Goal: Check status: Check status

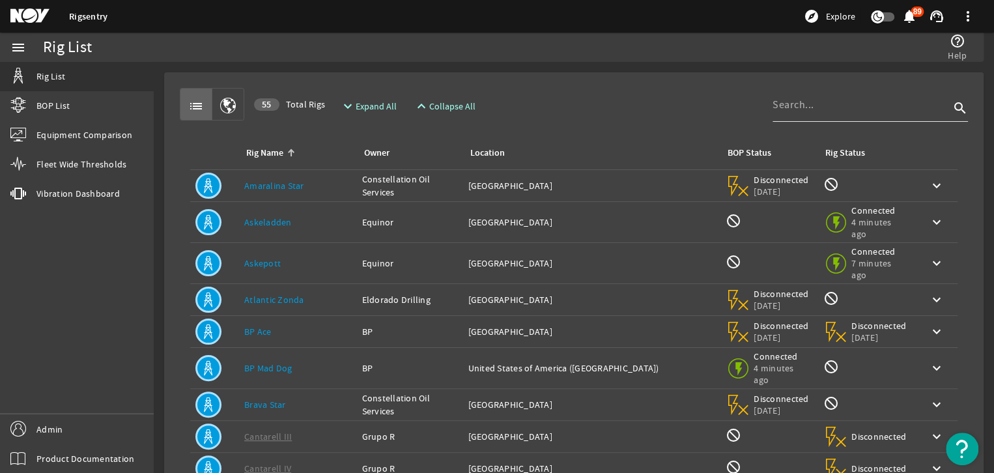
click at [792, 89] on div at bounding box center [861, 105] width 177 height 34
click at [784, 110] on input at bounding box center [861, 105] width 177 height 16
type input "[PERSON_NAME]"
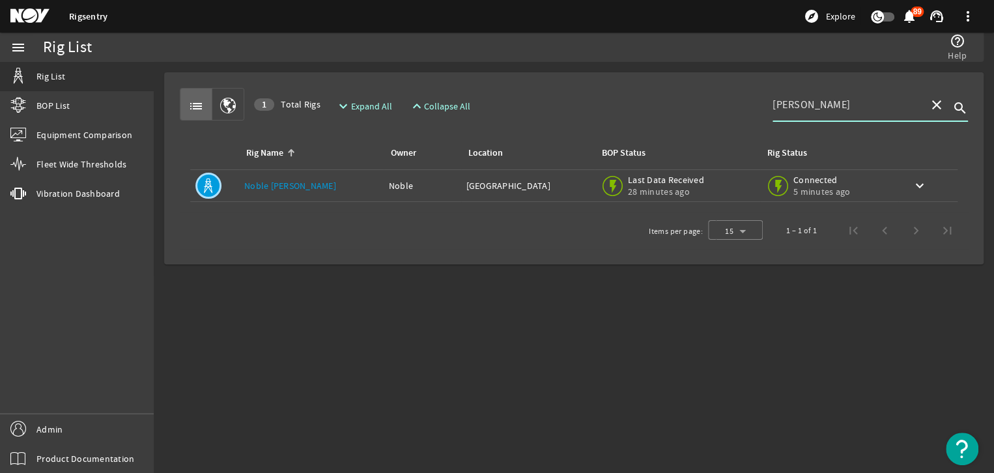
click at [277, 186] on link "Noble [PERSON_NAME]" at bounding box center [290, 186] width 92 height 12
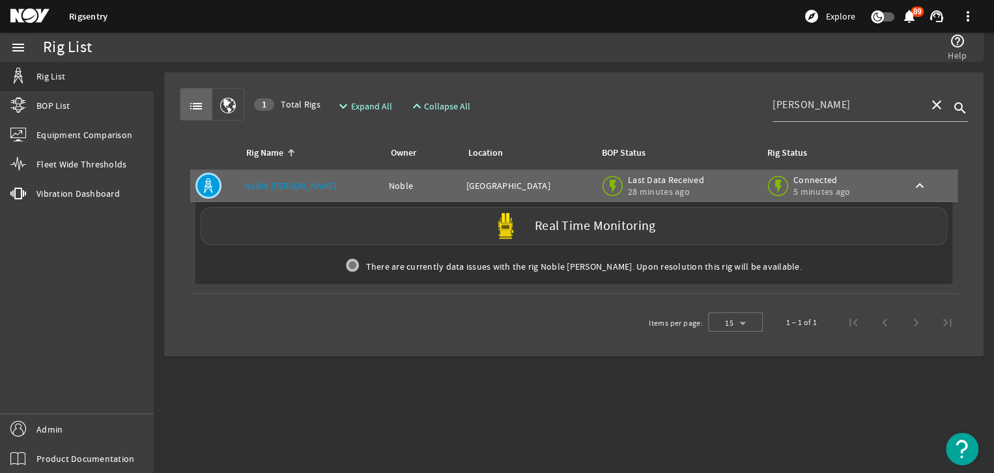
click at [275, 221] on div "Real Time Monitoring" at bounding box center [574, 226] width 747 height 38
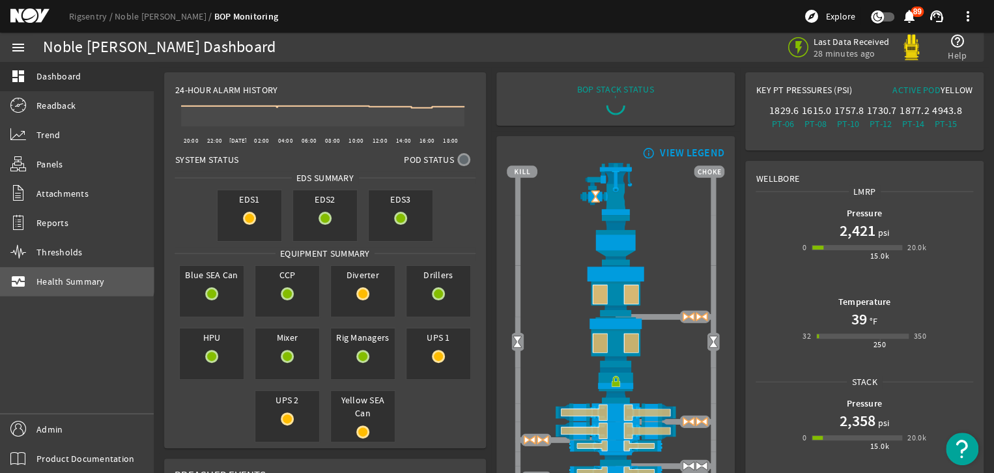
click at [54, 272] on link "monitor_heart Health Summary" at bounding box center [77, 281] width 154 height 29
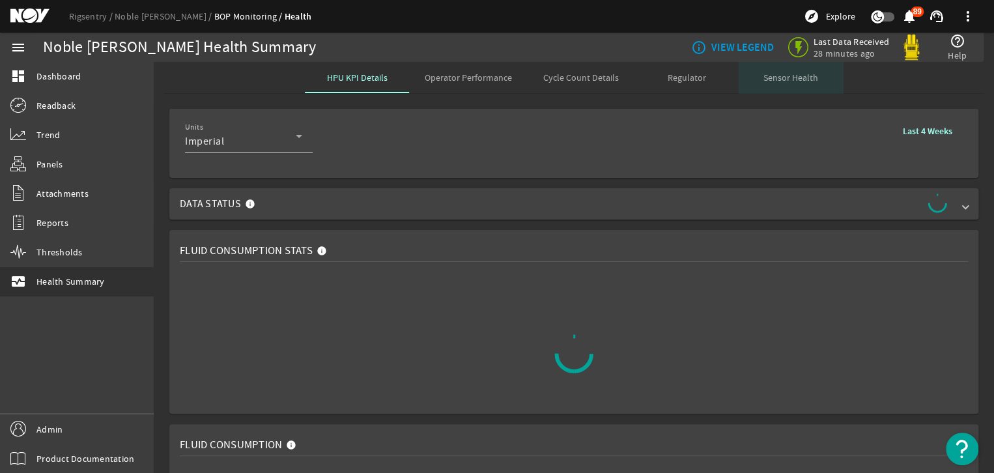
click at [785, 76] on span "Sensor Health" at bounding box center [790, 77] width 55 height 9
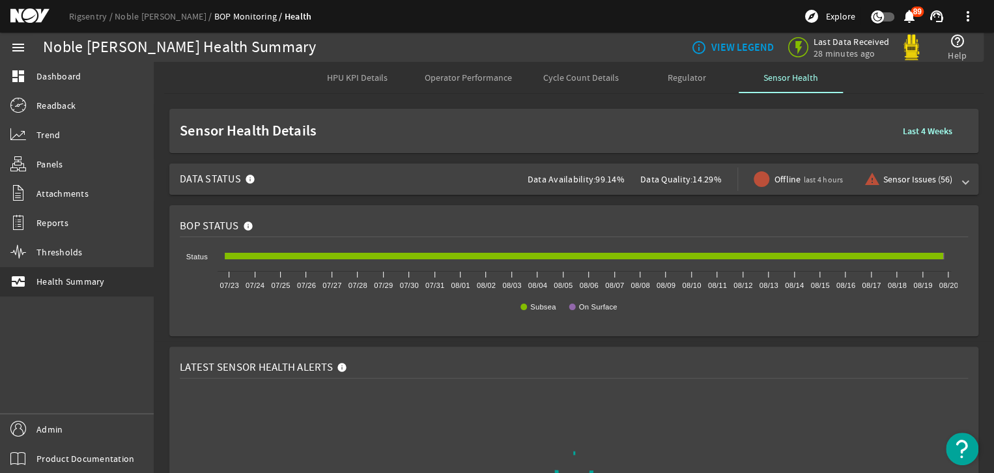
click at [963, 180] on span at bounding box center [965, 179] width 5 height 13
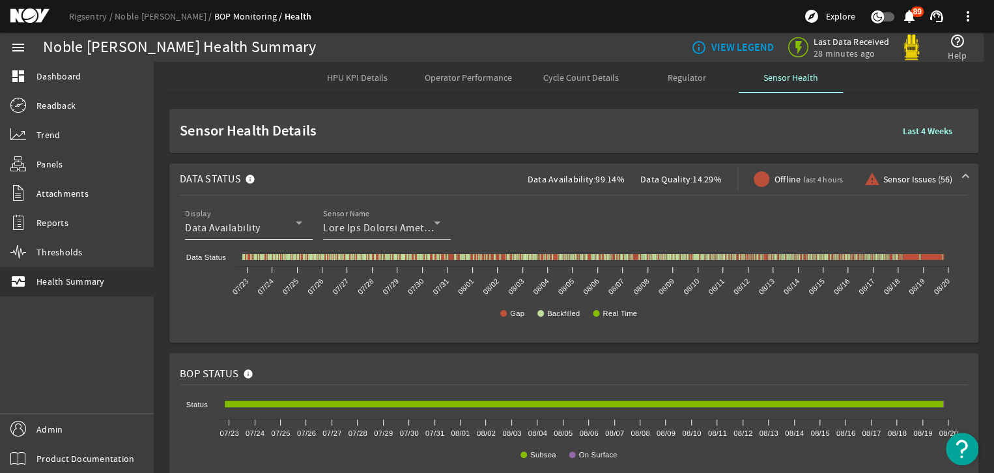
click at [296, 222] on icon at bounding box center [299, 223] width 16 height 16
click at [297, 220] on div at bounding box center [497, 236] width 994 height 473
click at [292, 223] on icon at bounding box center [299, 223] width 16 height 16
click at [292, 223] on div at bounding box center [497, 236] width 994 height 473
